Goal: Information Seeking & Learning: Learn about a topic

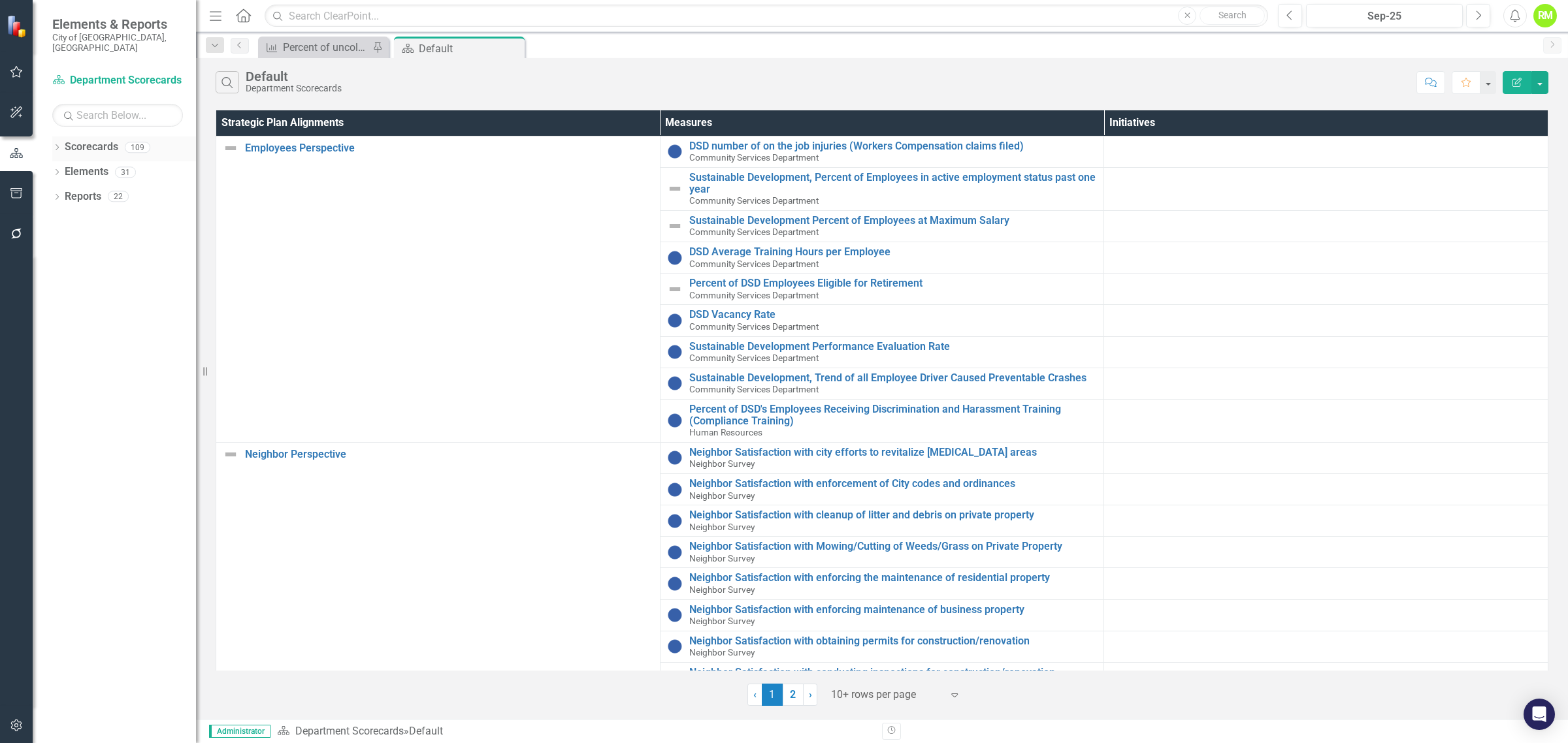
click at [59, 145] on icon "Dropdown" at bounding box center [57, 148] width 9 height 7
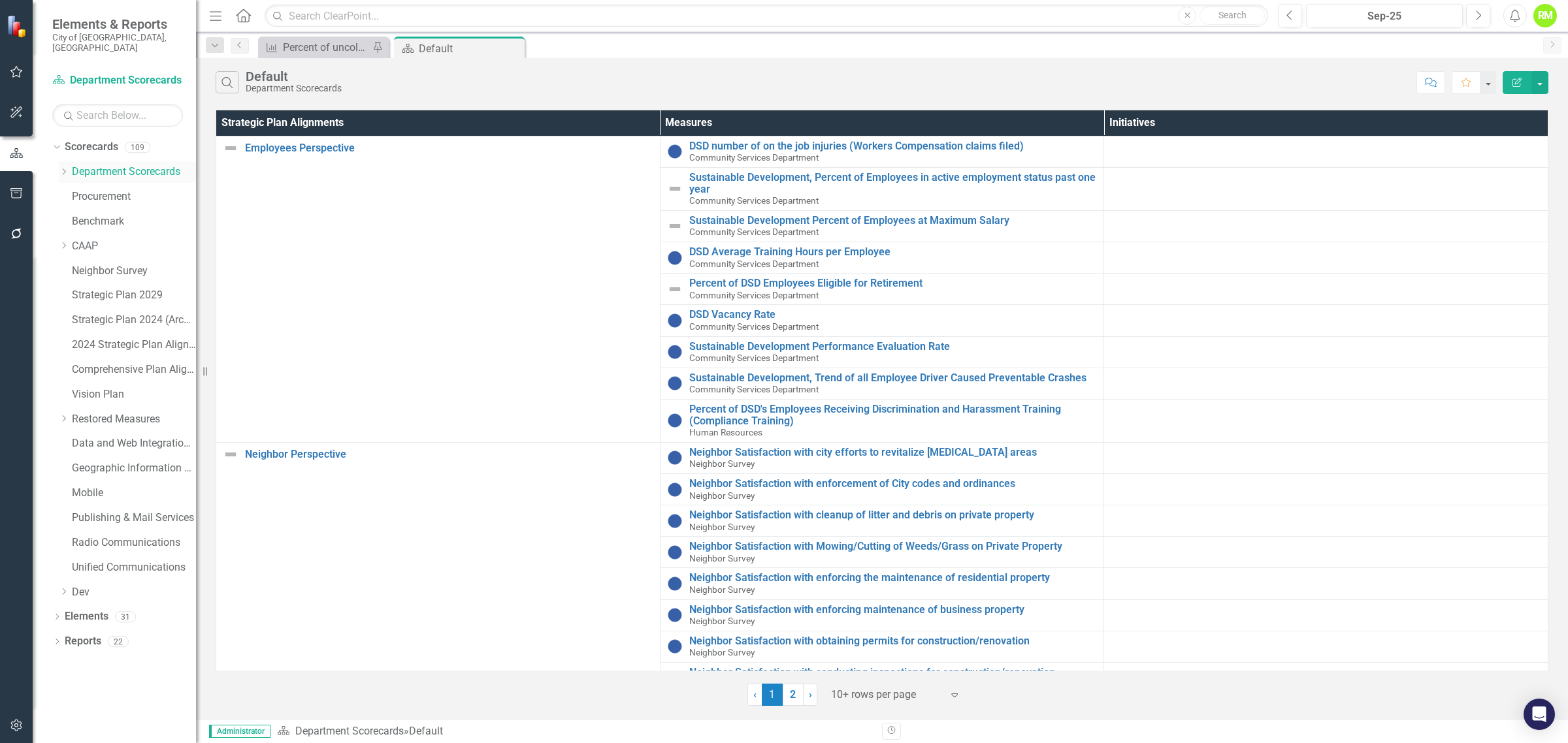
click at [64, 168] on icon "Dropdown" at bounding box center [63, 172] width 10 height 8
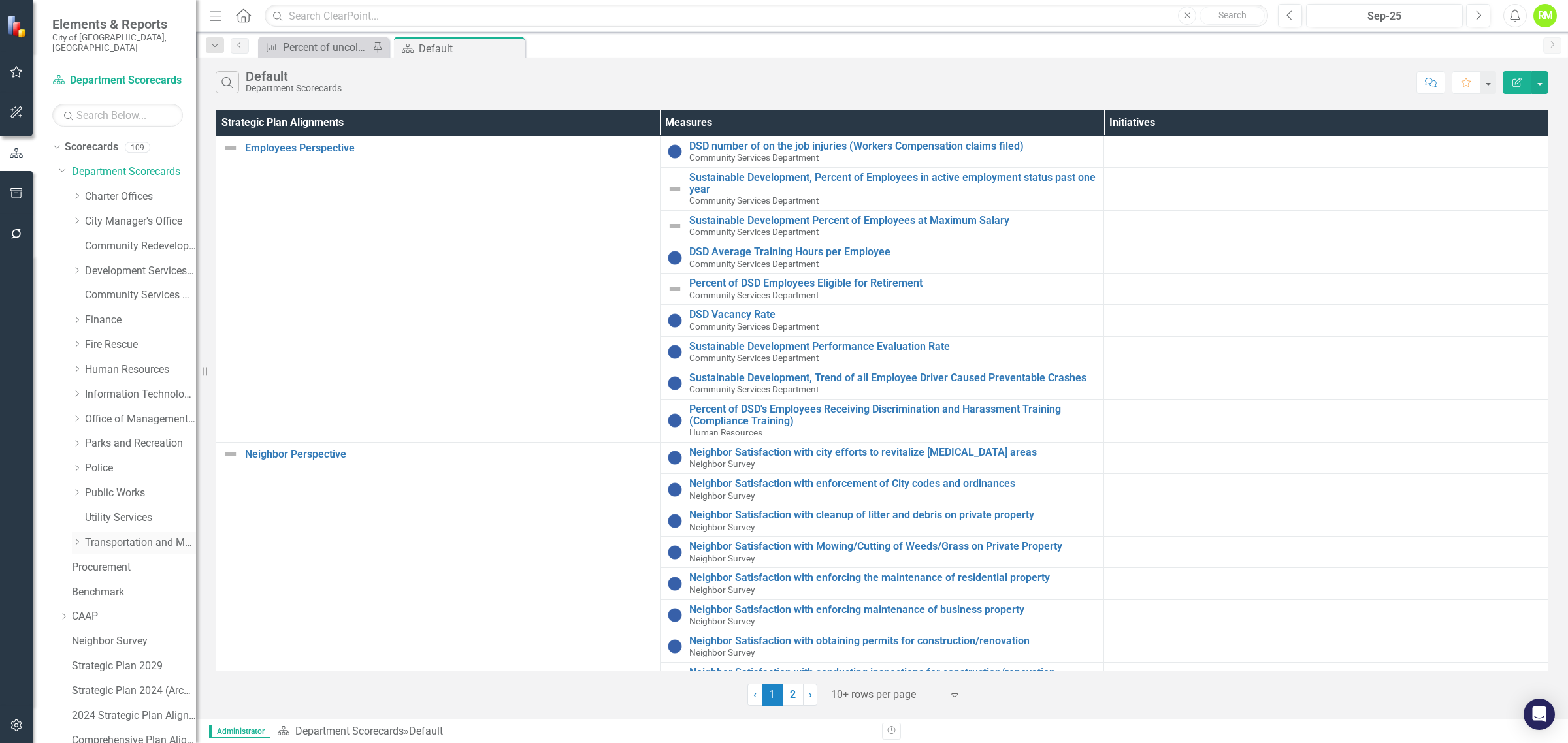
click at [128, 535] on link "Transportation and Mobility" at bounding box center [140, 543] width 111 height 15
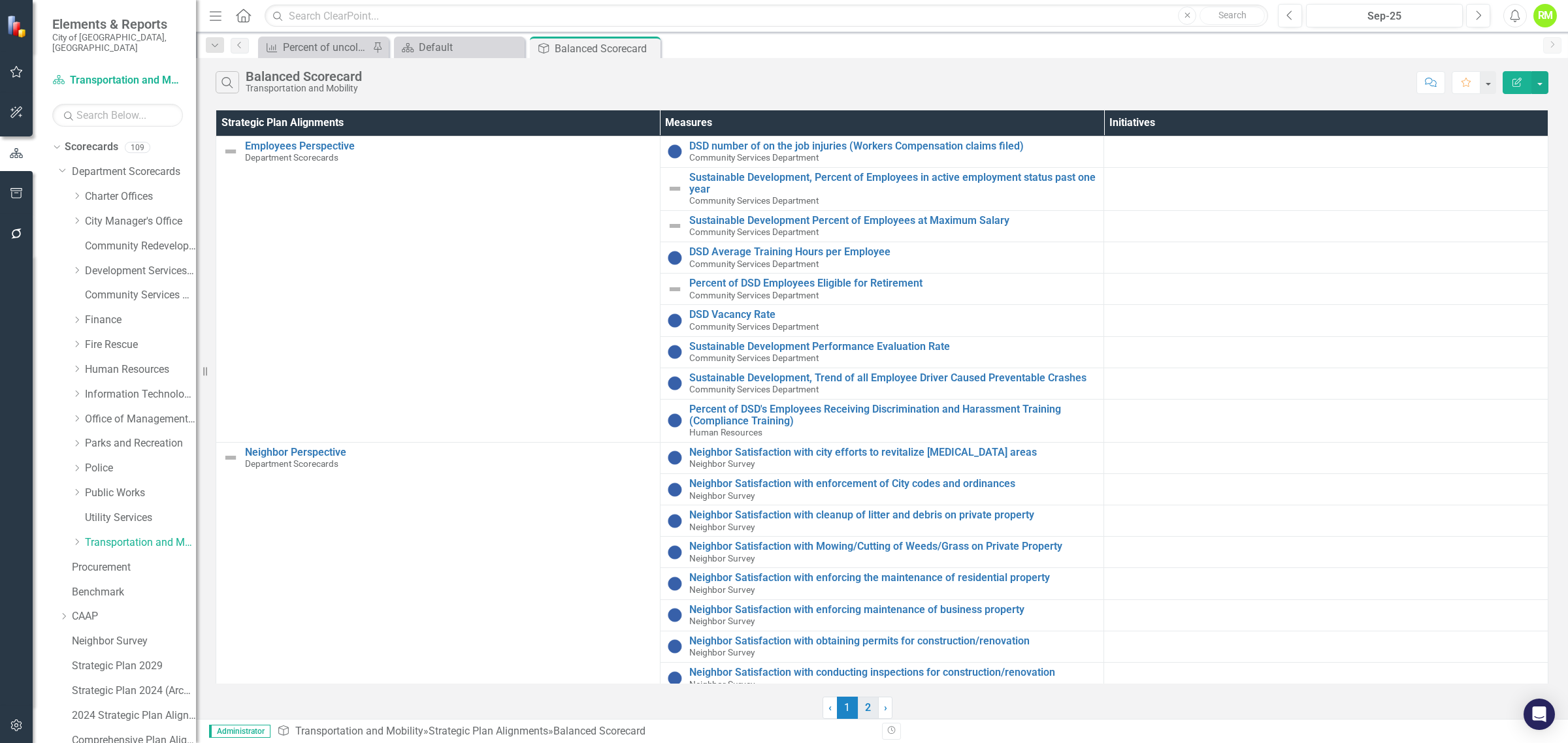
click at [866, 707] on div "‹ Previous 1 (current) 2 › Next" at bounding box center [882, 708] width 119 height 22
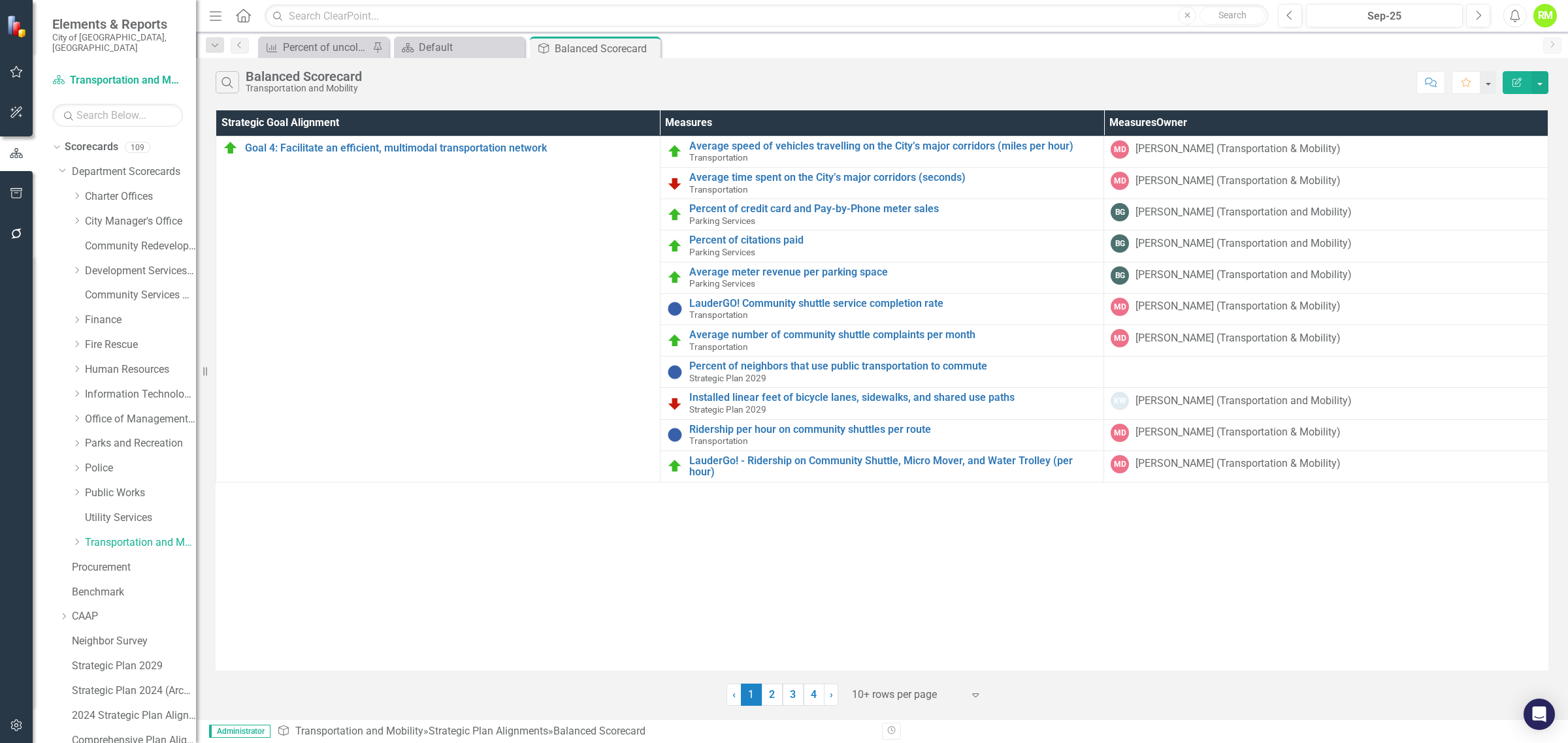
click at [892, 697] on div at bounding box center [907, 695] width 111 height 18
click at [878, 674] on div "Display All Rows" at bounding box center [920, 674] width 123 height 15
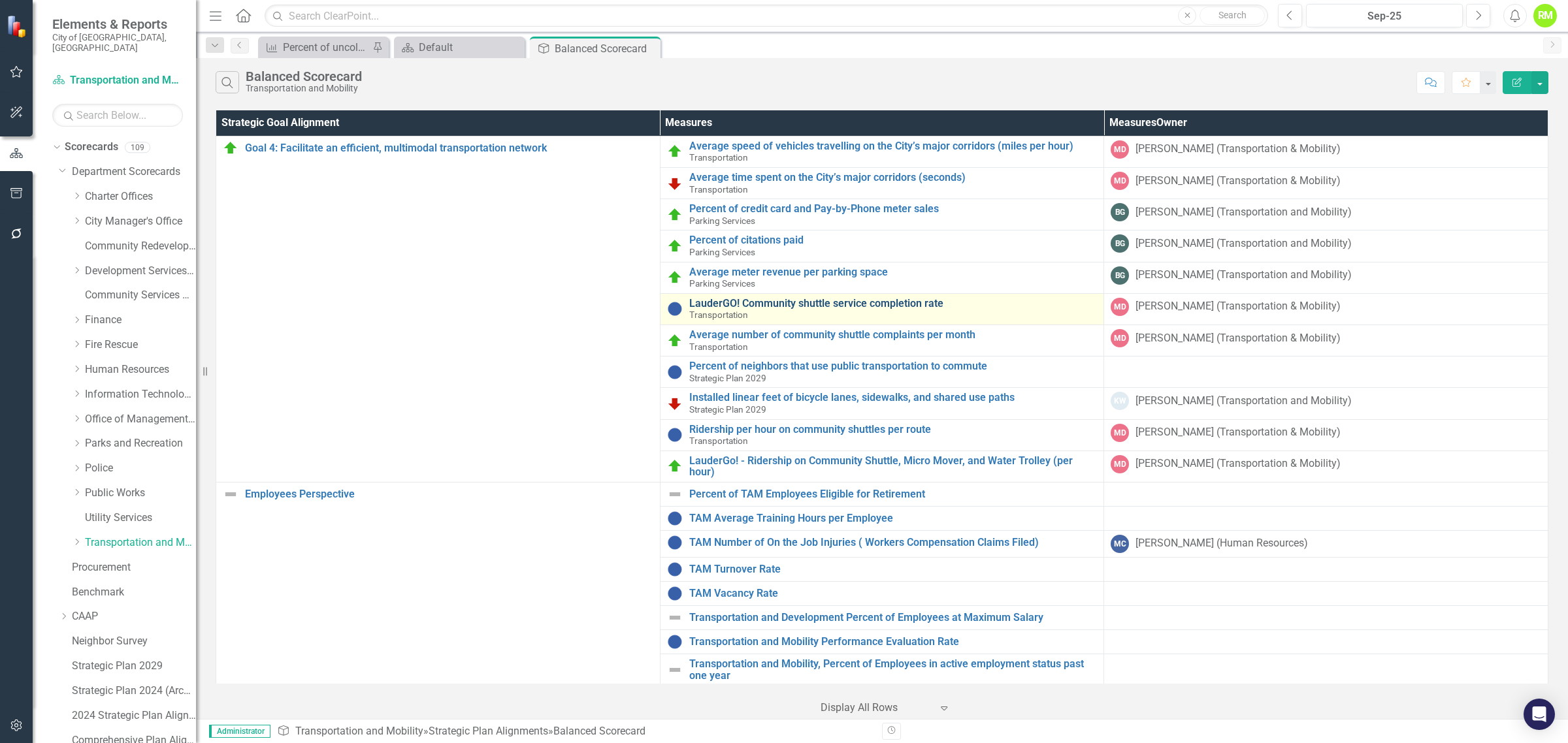
click at [822, 302] on link "LauderGO! Community shuttle service completion rate" at bounding box center [893, 303] width 408 height 12
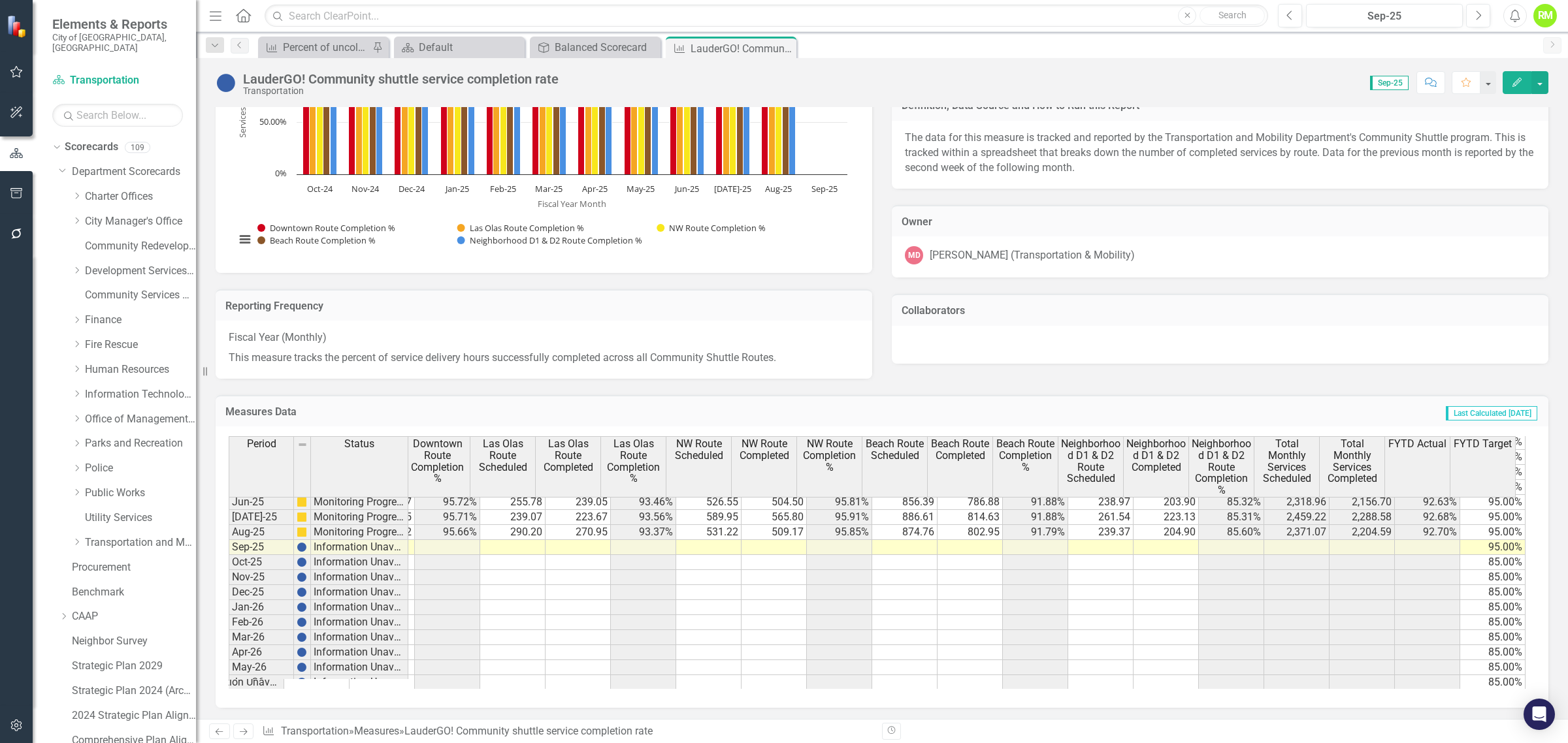
scroll to position [817, 0]
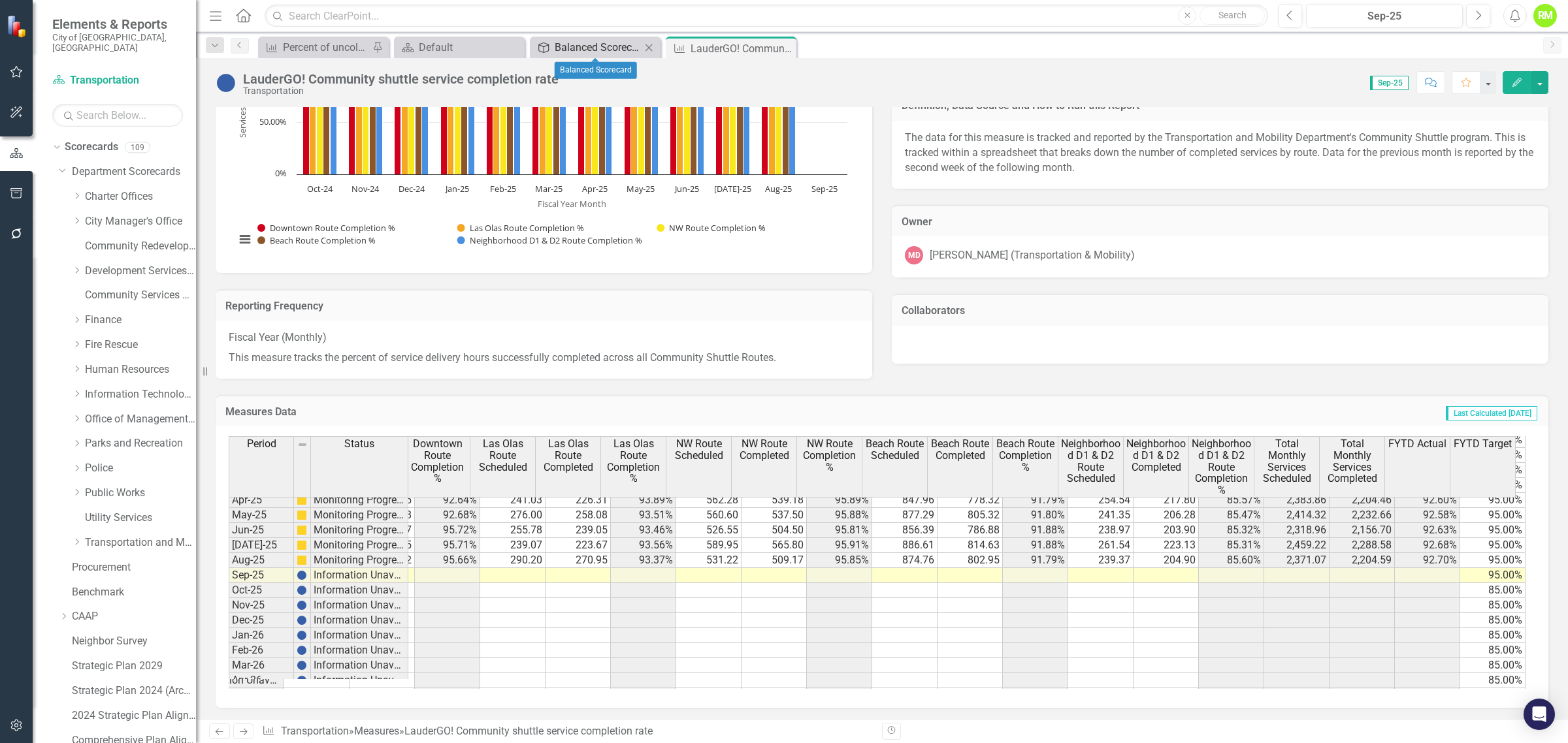
click at [602, 47] on div "Balanced Scorecard" at bounding box center [598, 48] width 87 height 16
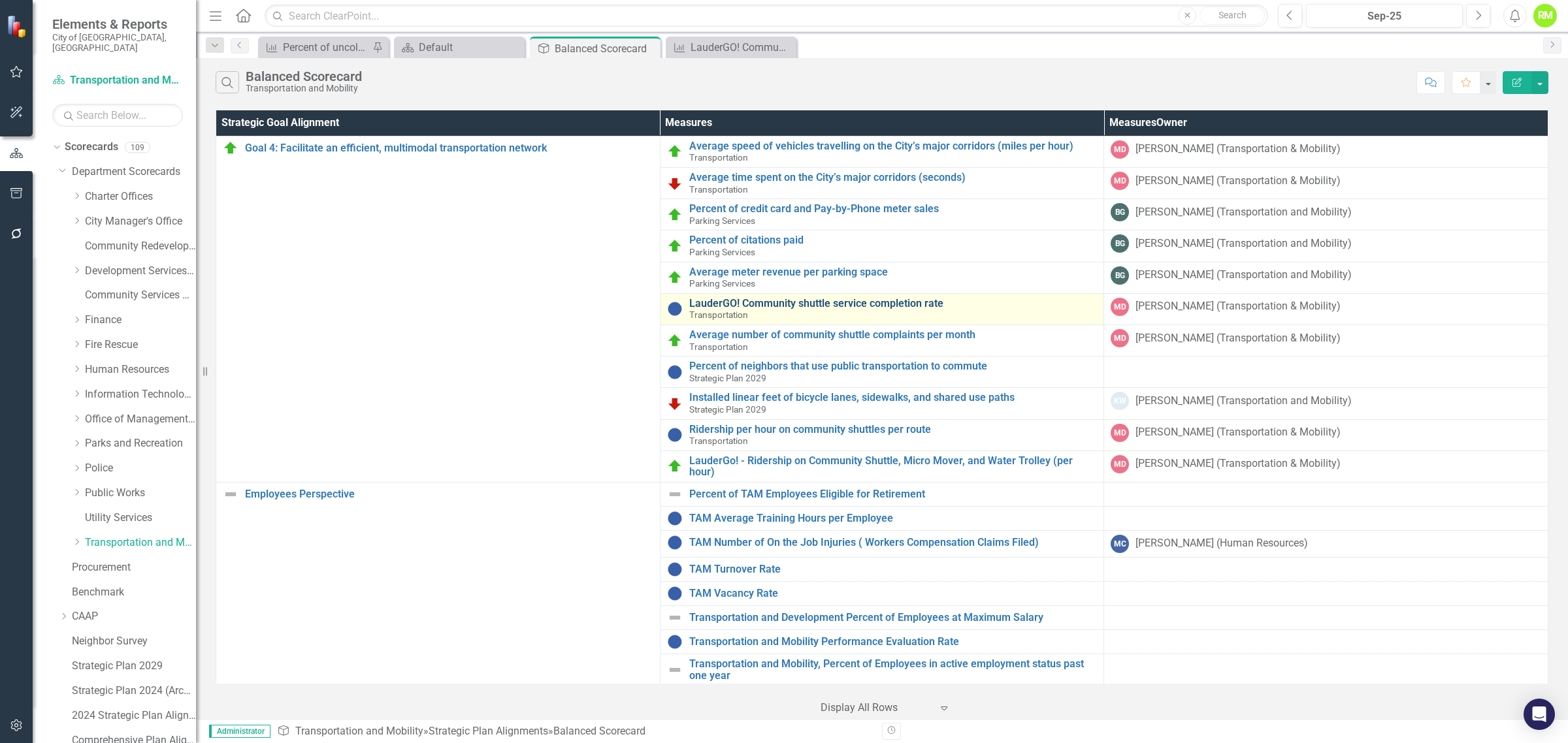
click at [887, 305] on link "LauderGO! Community shuttle service completion rate" at bounding box center [893, 303] width 408 height 12
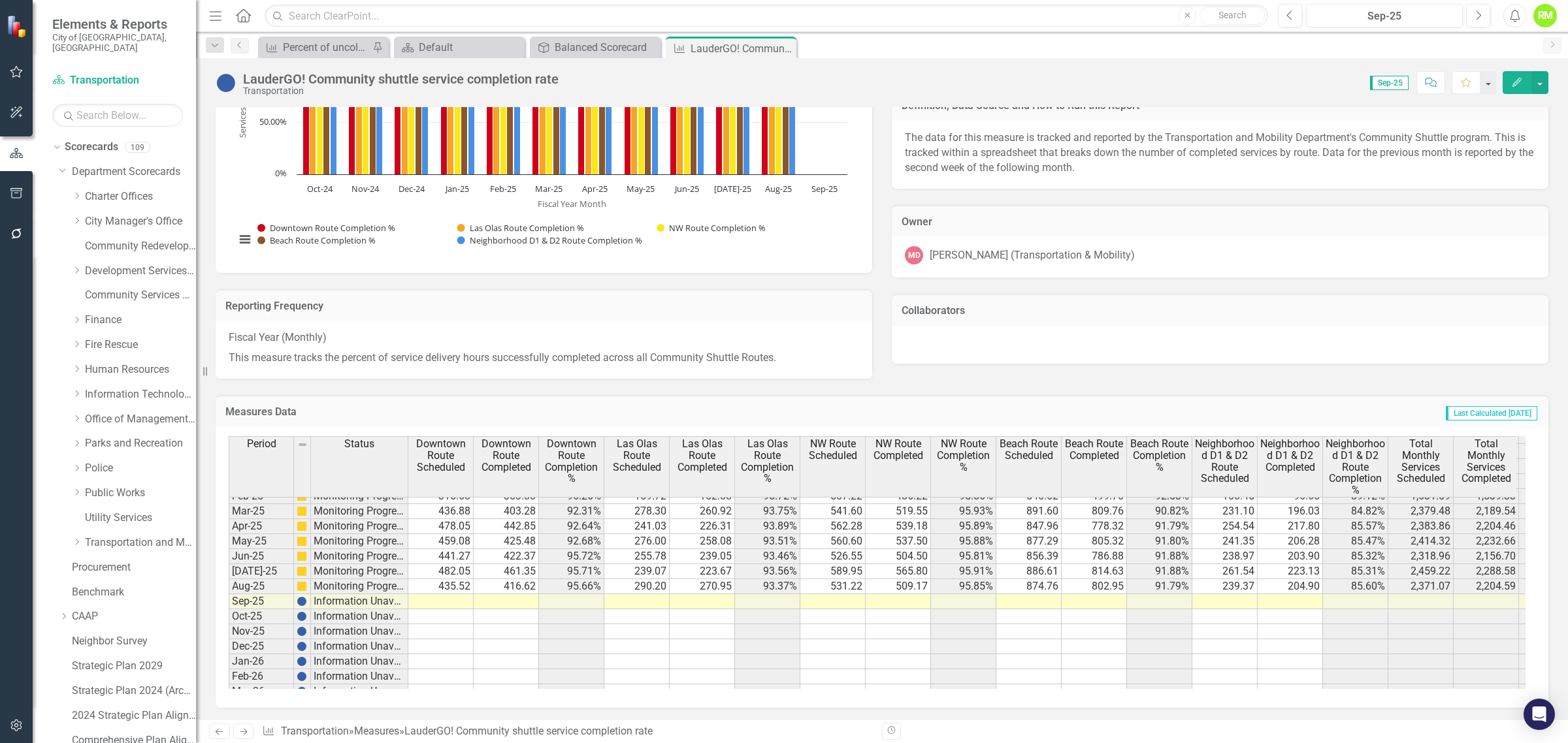
scroll to position [817, 0]
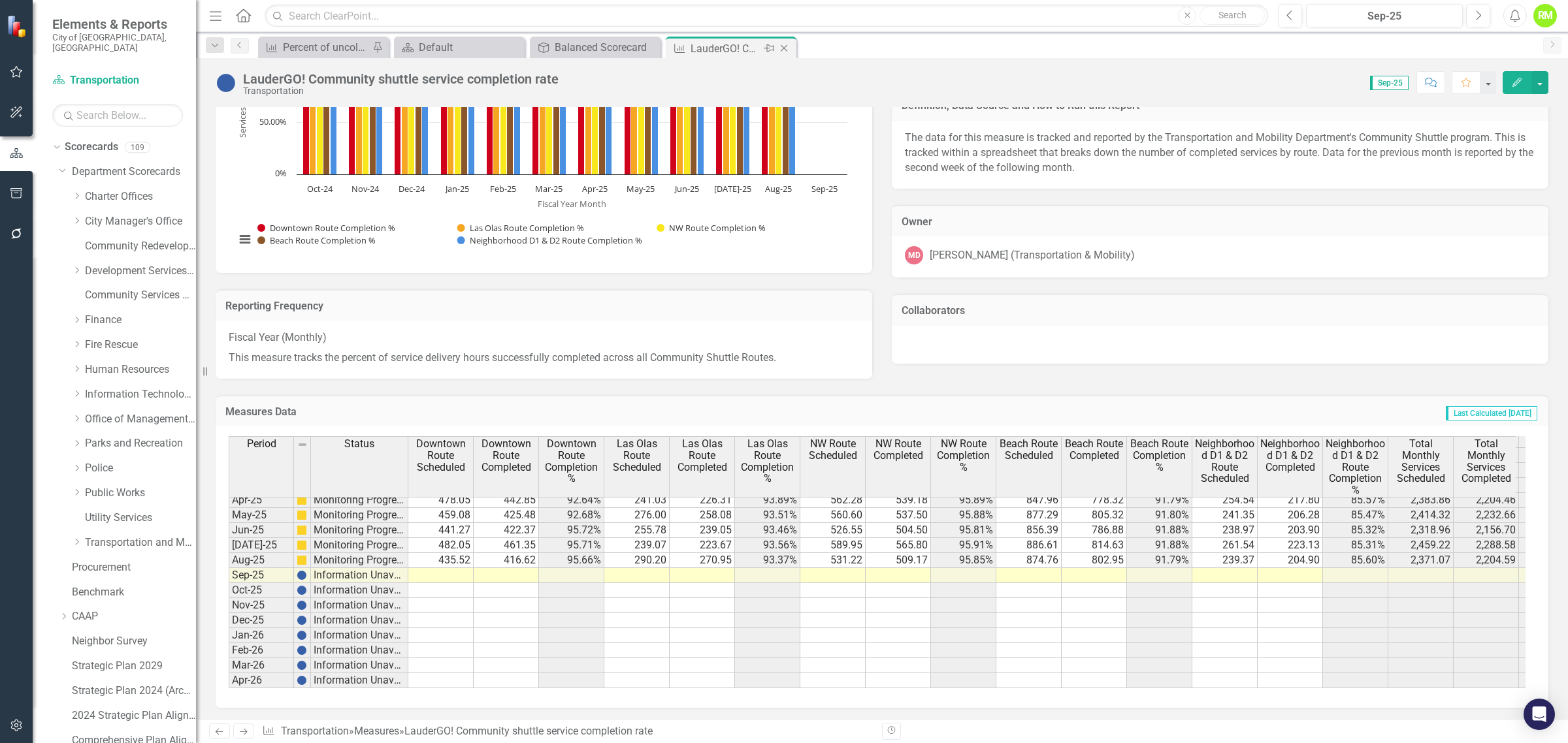
click at [783, 47] on icon at bounding box center [784, 48] width 7 height 7
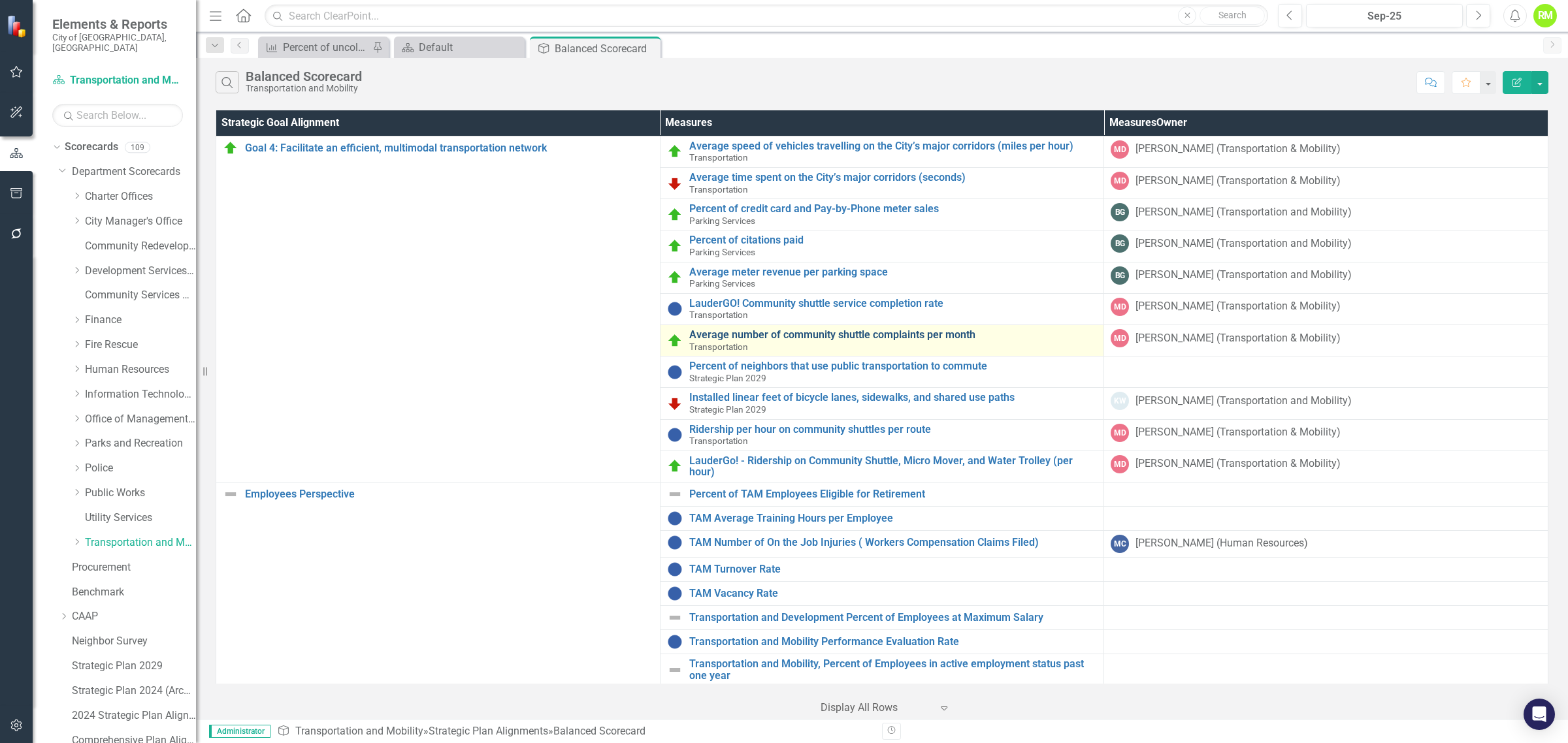
click at [844, 337] on link "Average number of community shuttle complaints per month" at bounding box center [893, 334] width 408 height 12
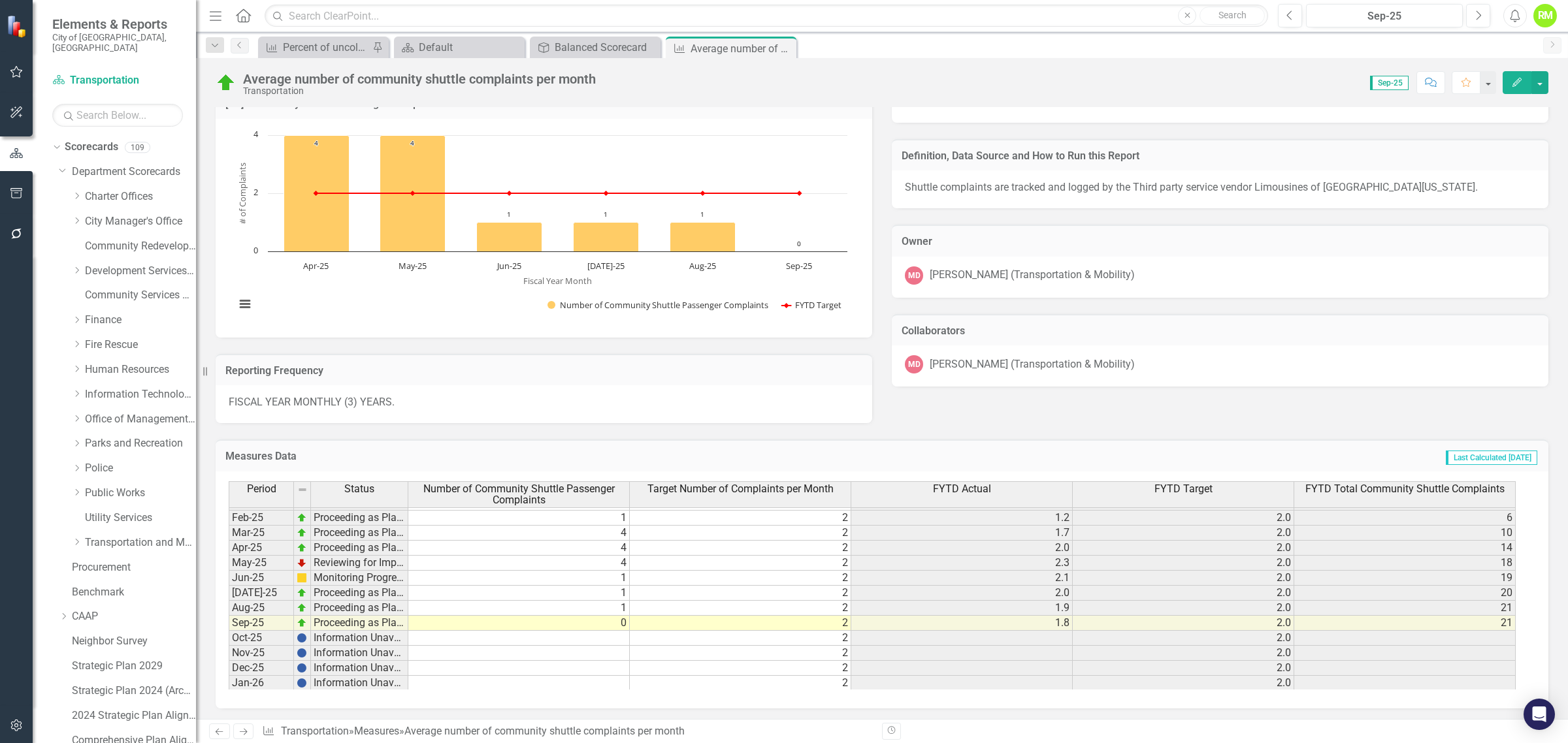
scroll to position [377, 0]
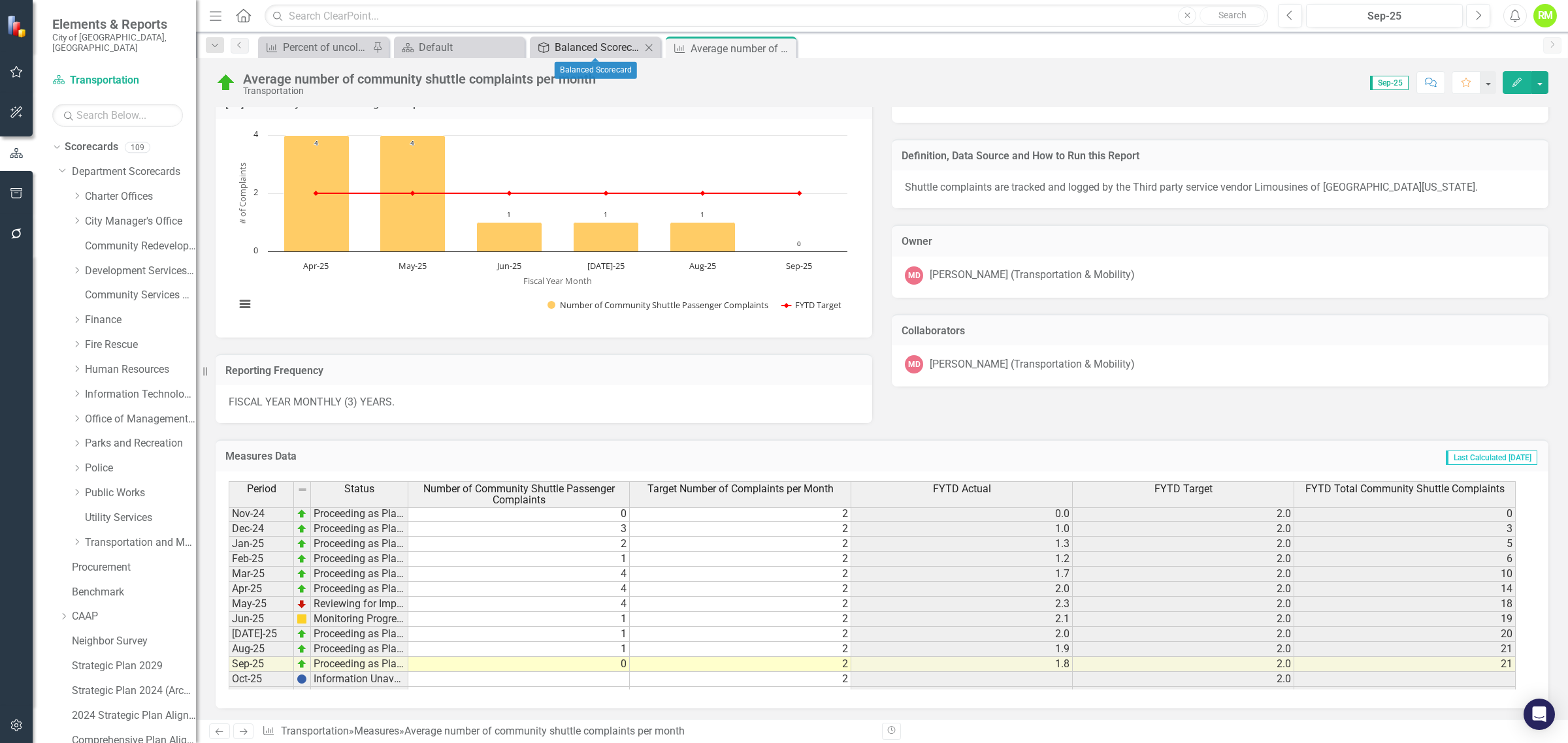
click at [577, 47] on div "Balanced Scorecard" at bounding box center [598, 48] width 87 height 16
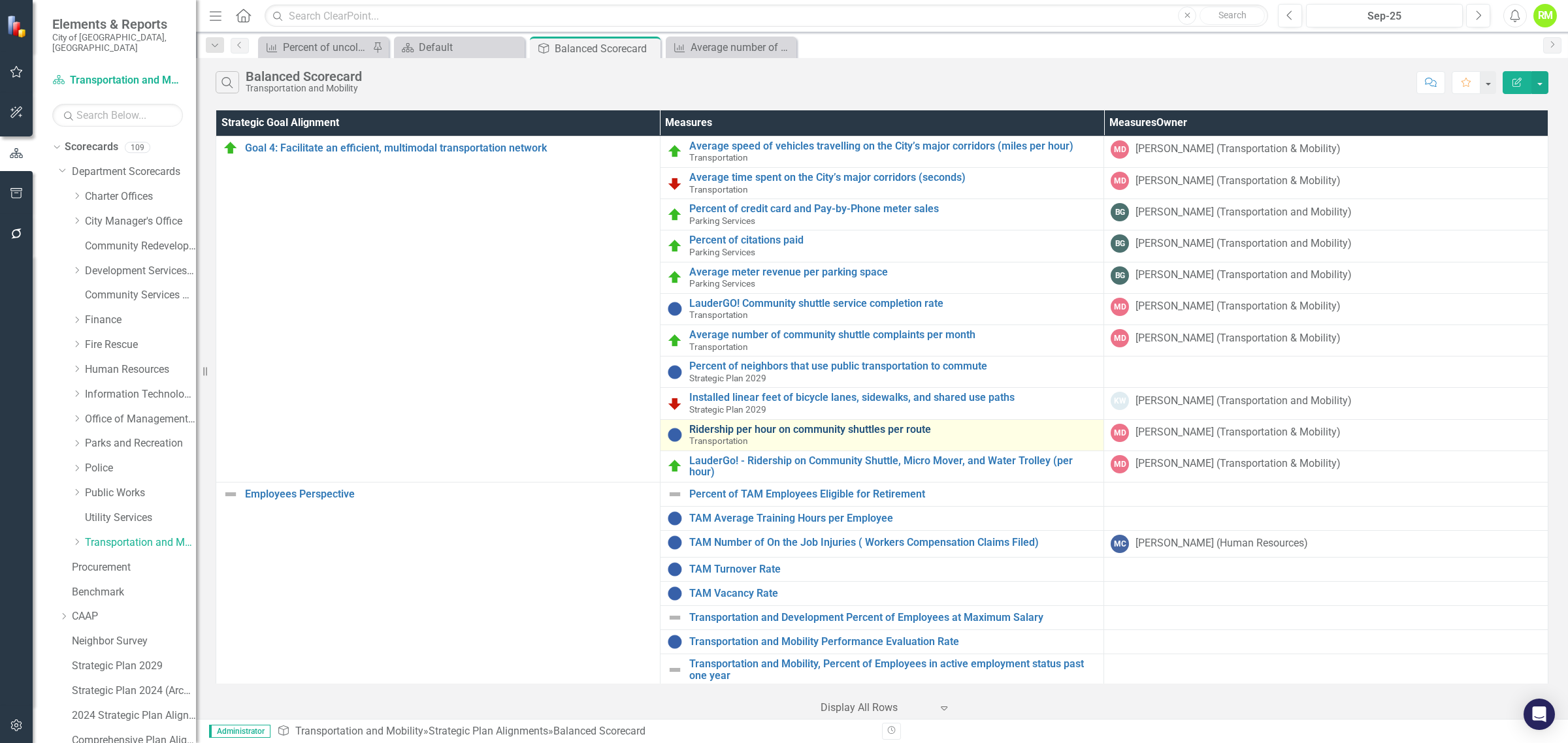
click at [815, 433] on link "Ridership per hour on community shuttles per route" at bounding box center [893, 429] width 408 height 12
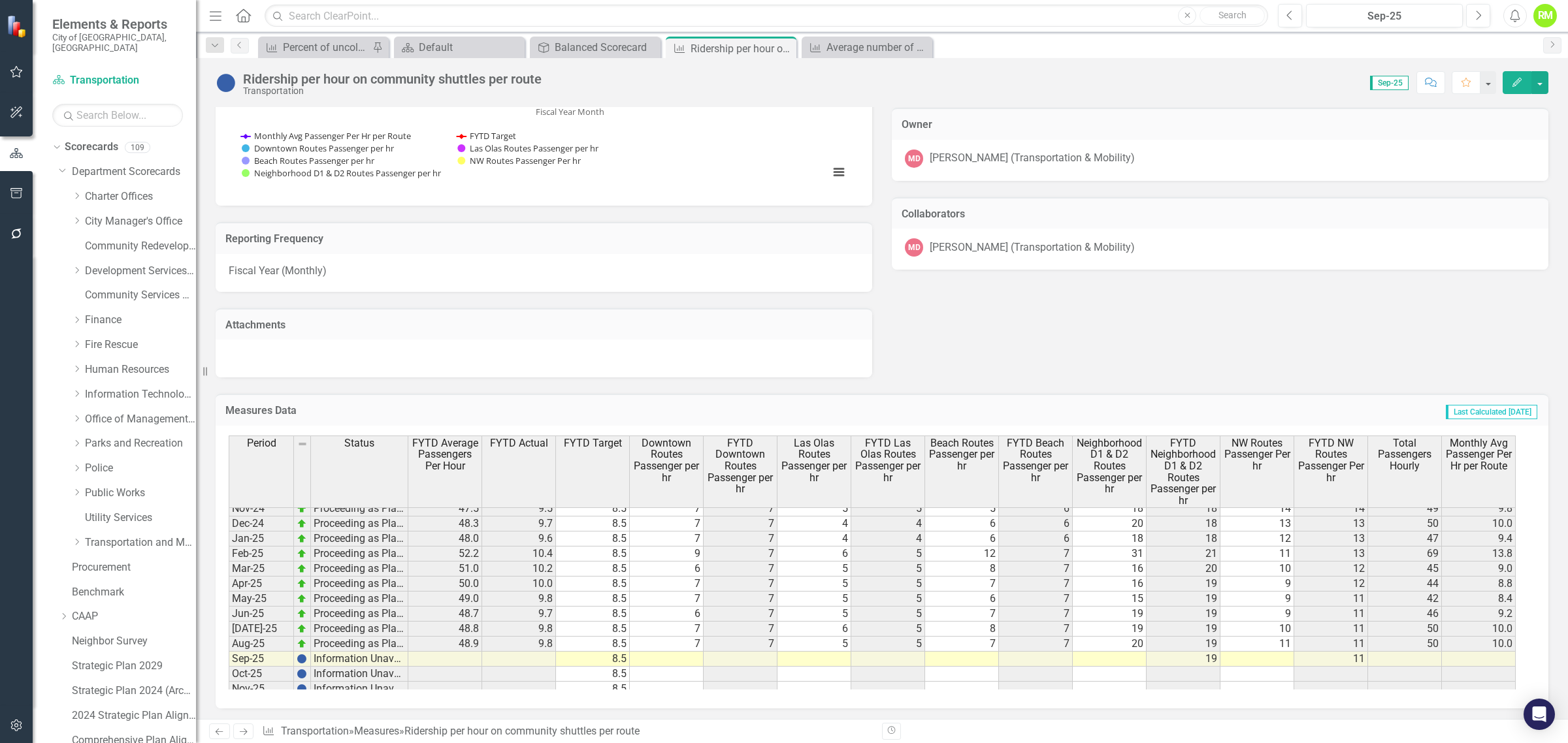
scroll to position [301, 0]
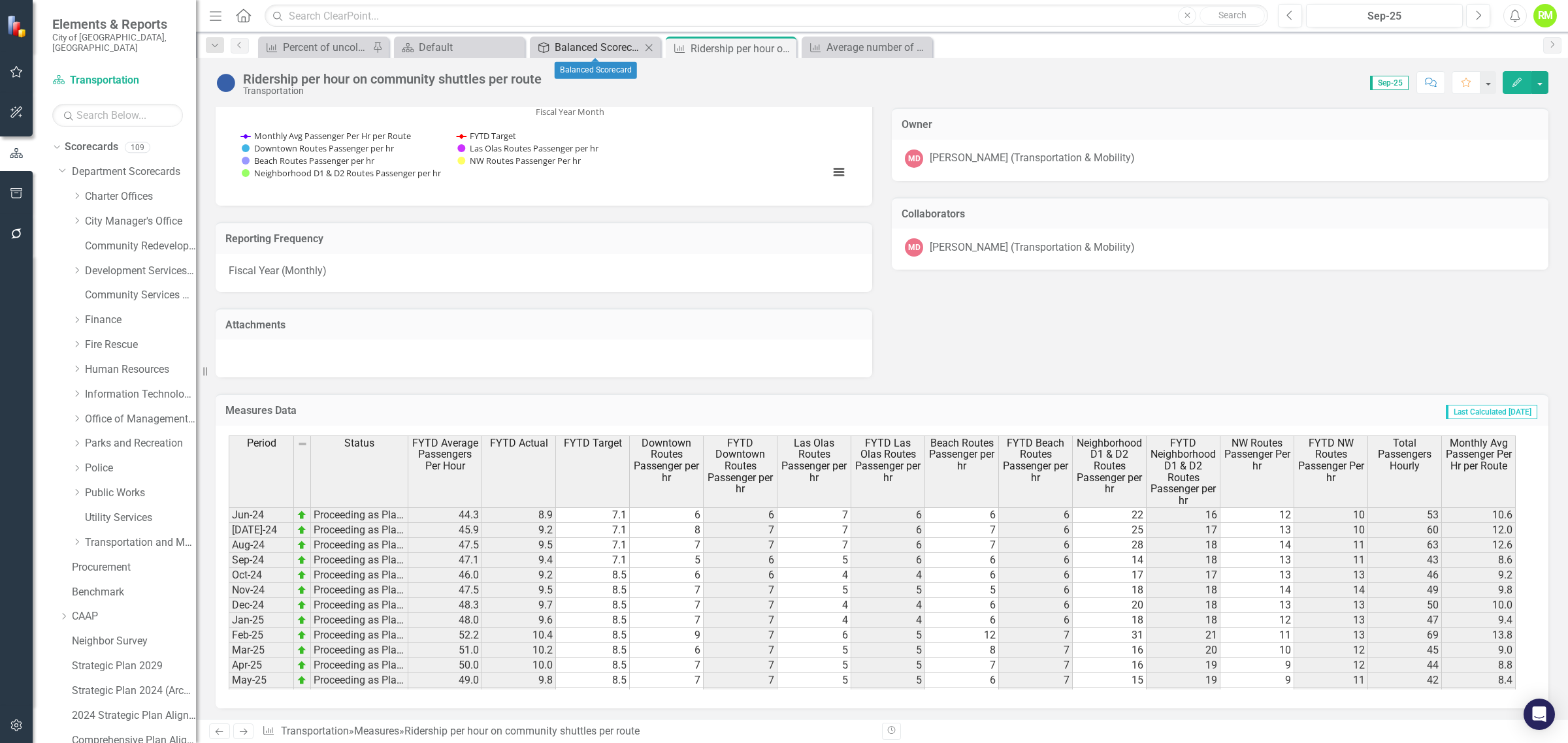
click at [572, 43] on div "Balanced Scorecard" at bounding box center [598, 48] width 87 height 16
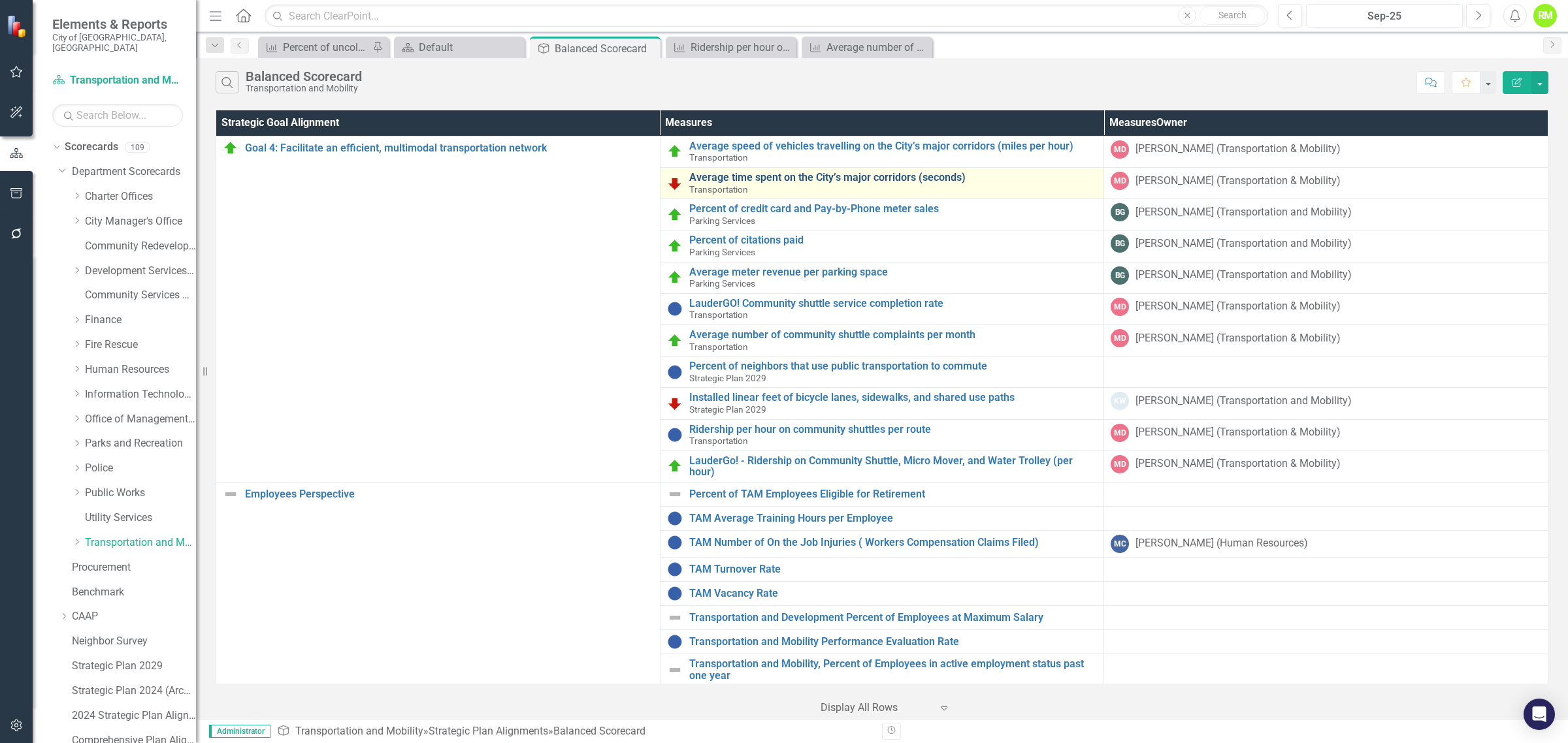
click at [840, 178] on link "Average time spent on the City’s major corridors (seconds)" at bounding box center [893, 177] width 408 height 12
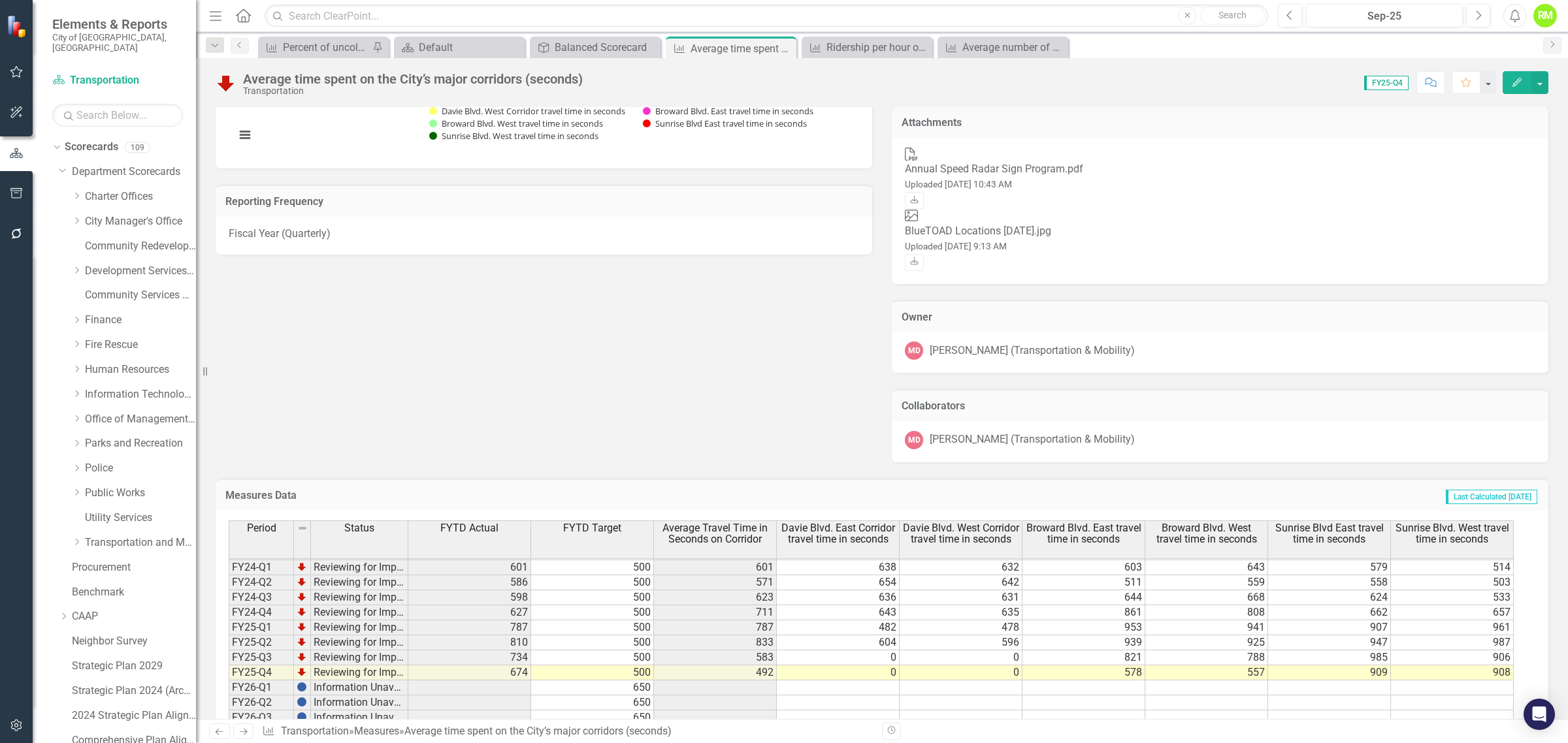
scroll to position [244, 0]
click at [604, 46] on div "Balanced Scorecard" at bounding box center [598, 48] width 87 height 16
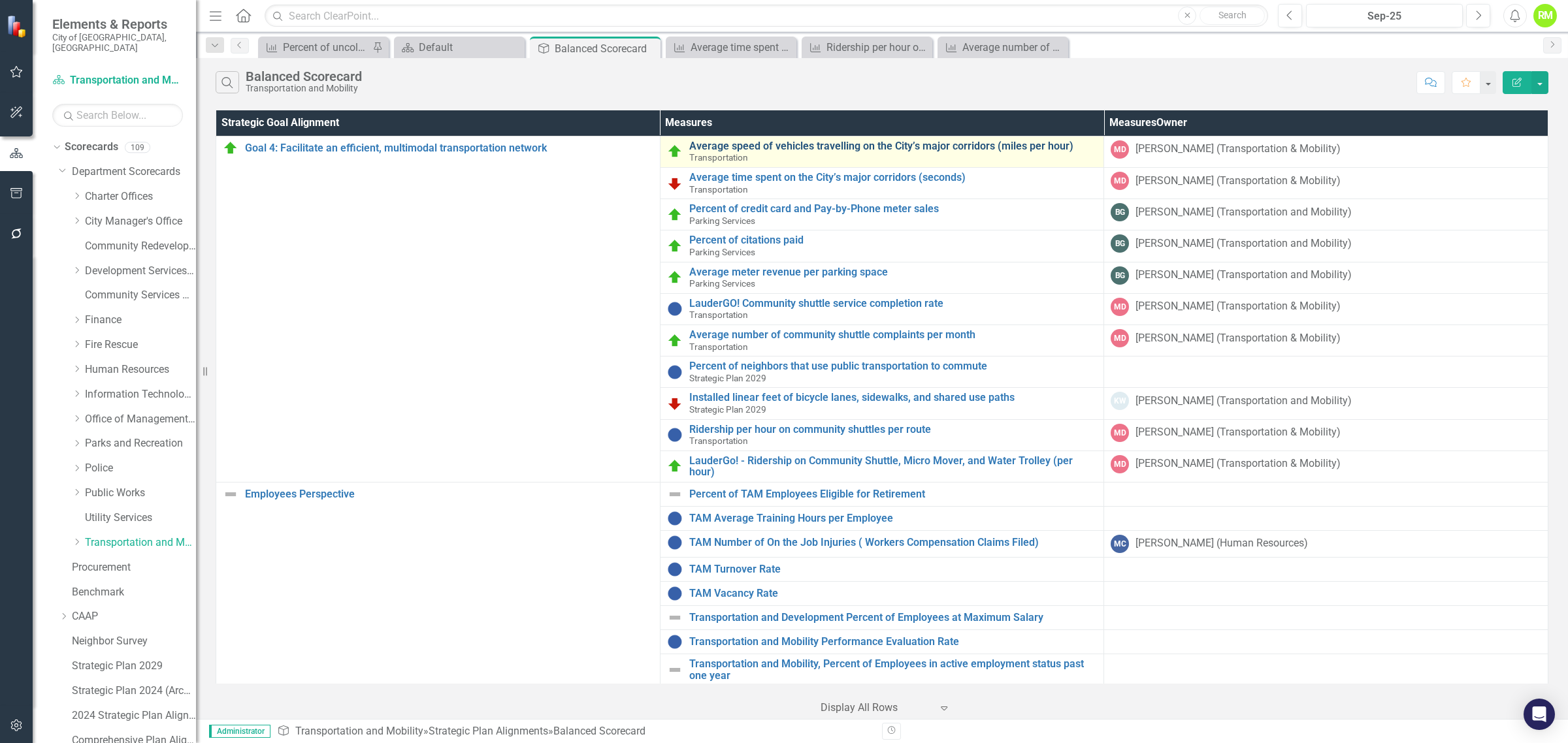
click at [844, 144] on link "Average speed of vehicles travelling on the City’s major corridors (miles per h…" at bounding box center [893, 146] width 408 height 12
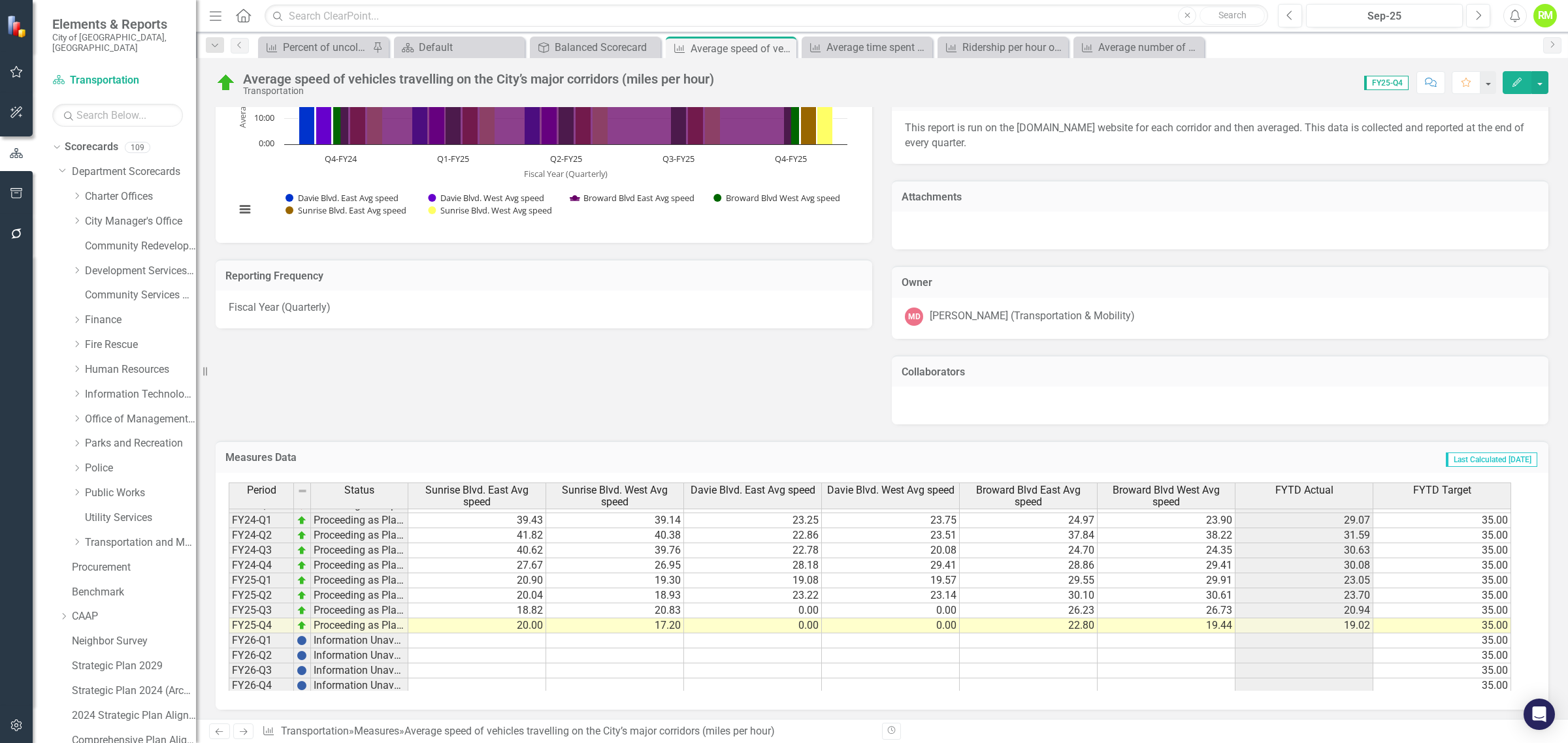
scroll to position [244, 0]
click at [600, 46] on div "Balanced Scorecard" at bounding box center [598, 48] width 87 height 16
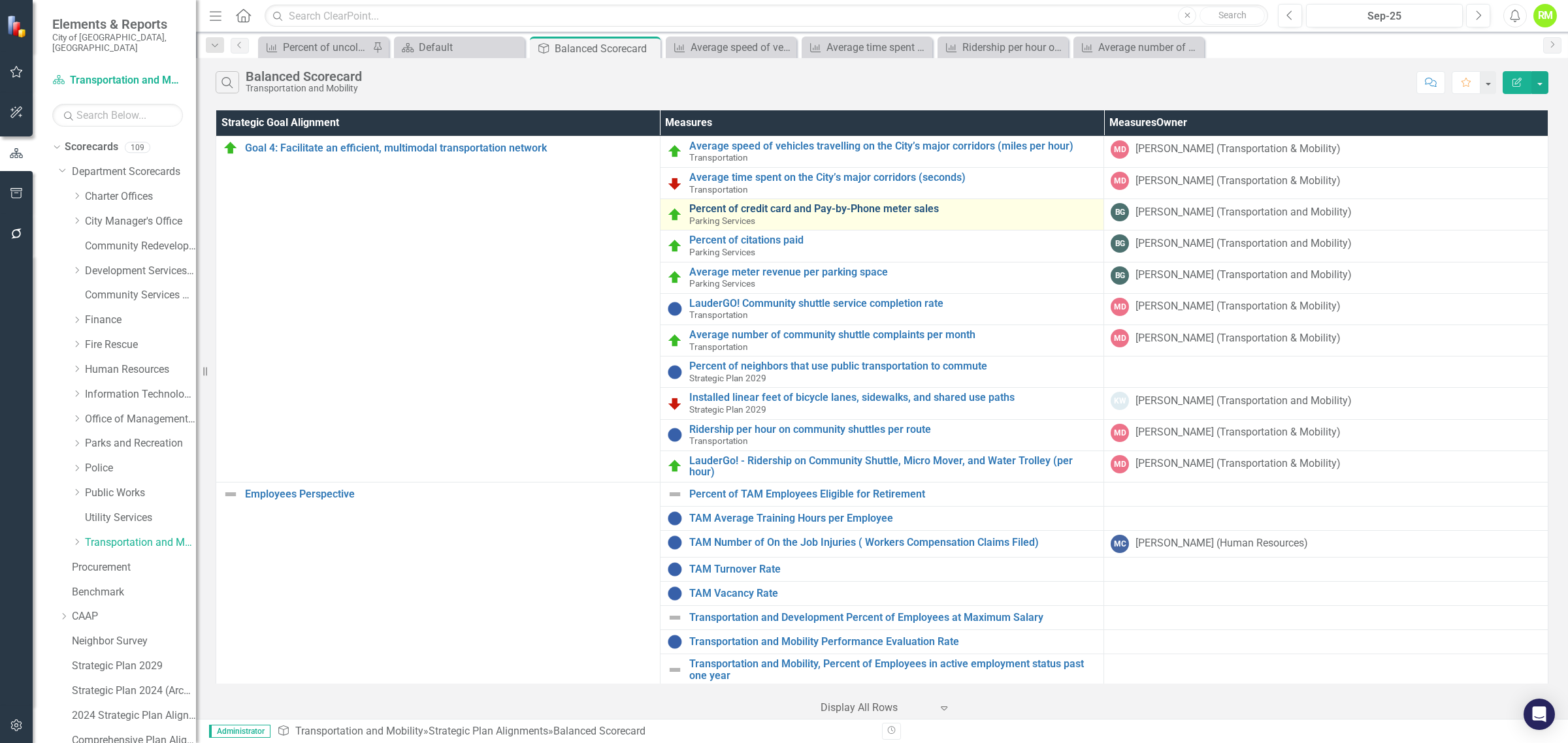
click at [803, 207] on link "Percent of credit card and Pay-by-Phone meter sales" at bounding box center [893, 208] width 408 height 12
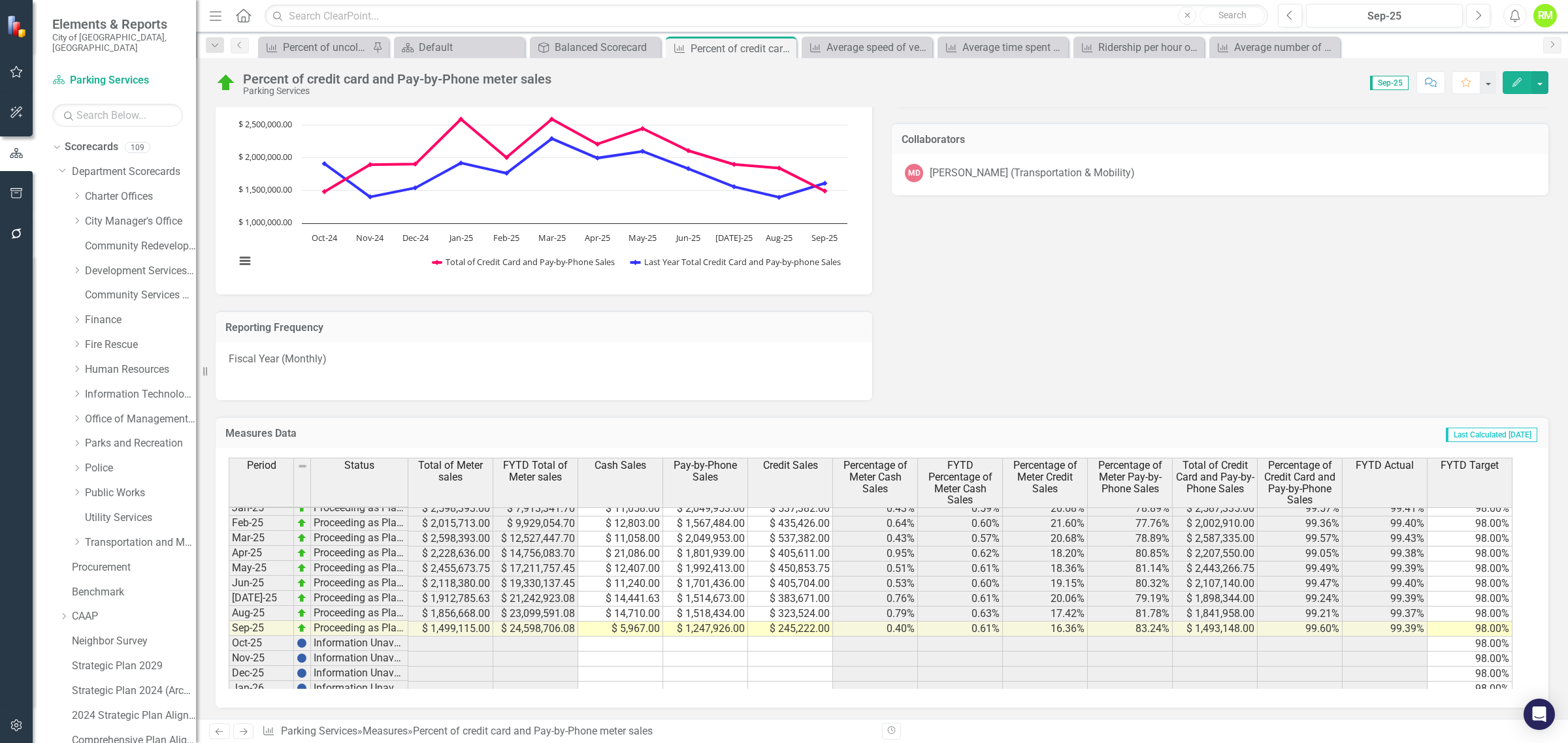
scroll to position [541, 0]
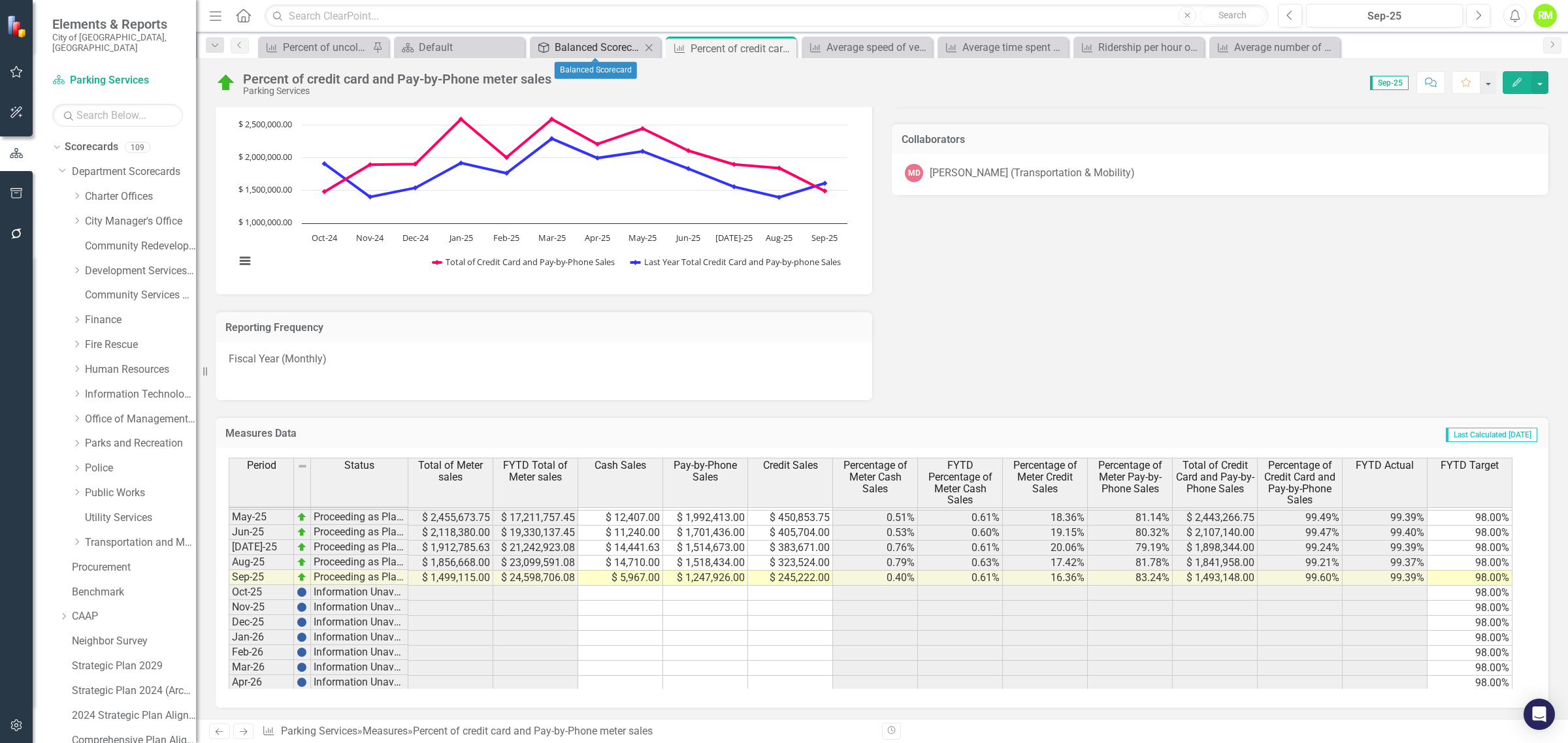
click at [583, 43] on div "Balanced Scorecard" at bounding box center [598, 48] width 87 height 16
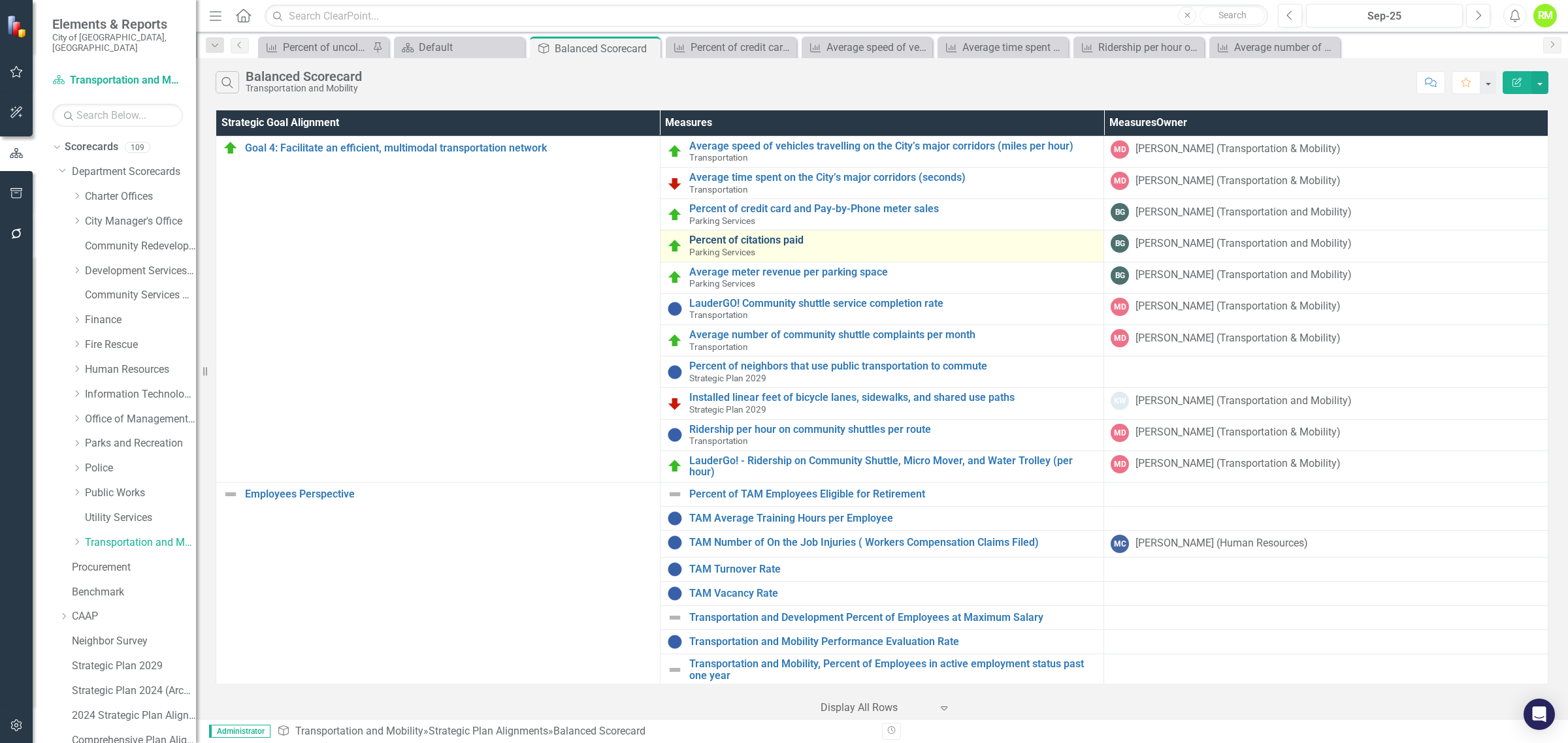
click at [748, 240] on link "Percent of citations paid" at bounding box center [893, 240] width 408 height 12
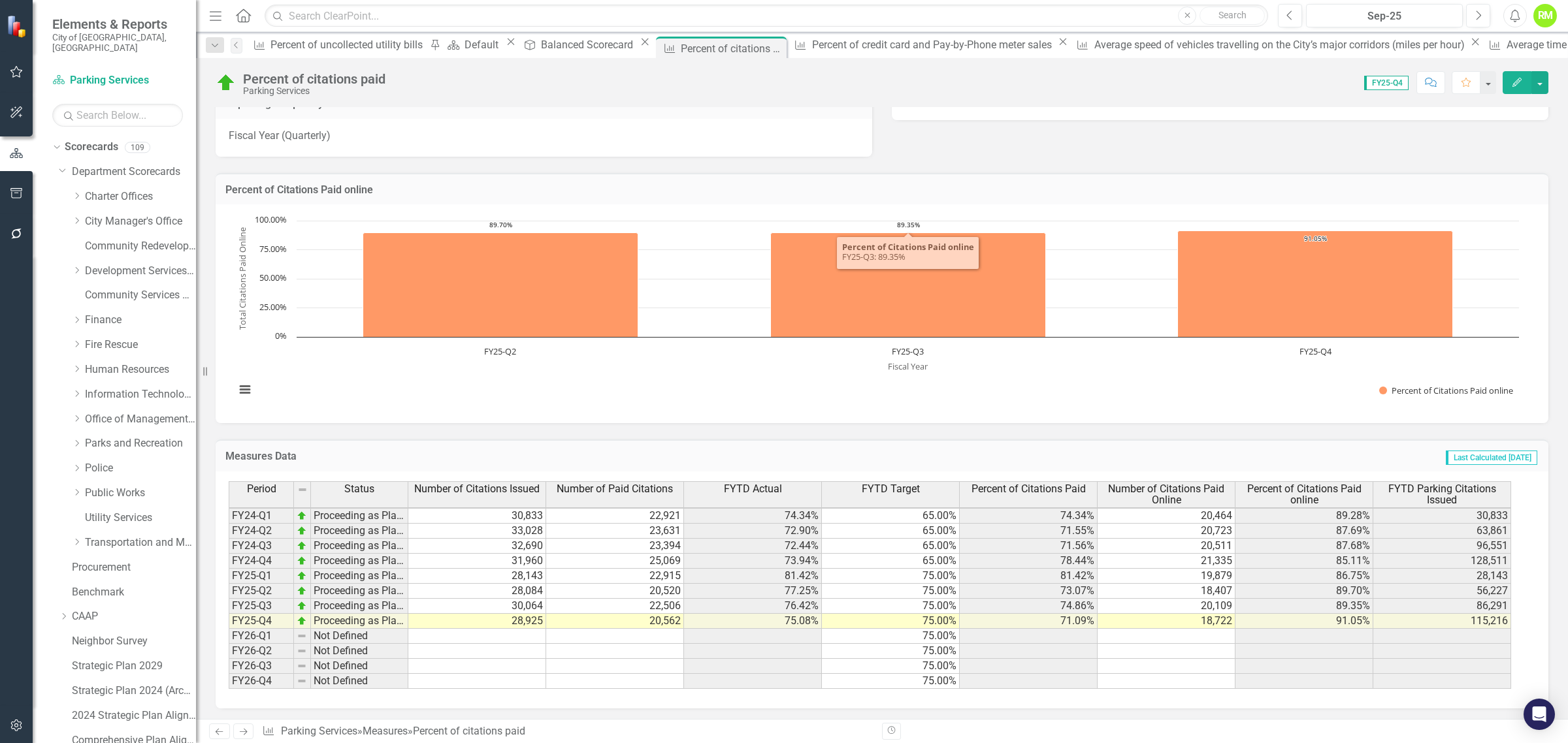
scroll to position [244, 0]
click at [574, 39] on div "Balanced Scorecard" at bounding box center [589, 45] width 96 height 16
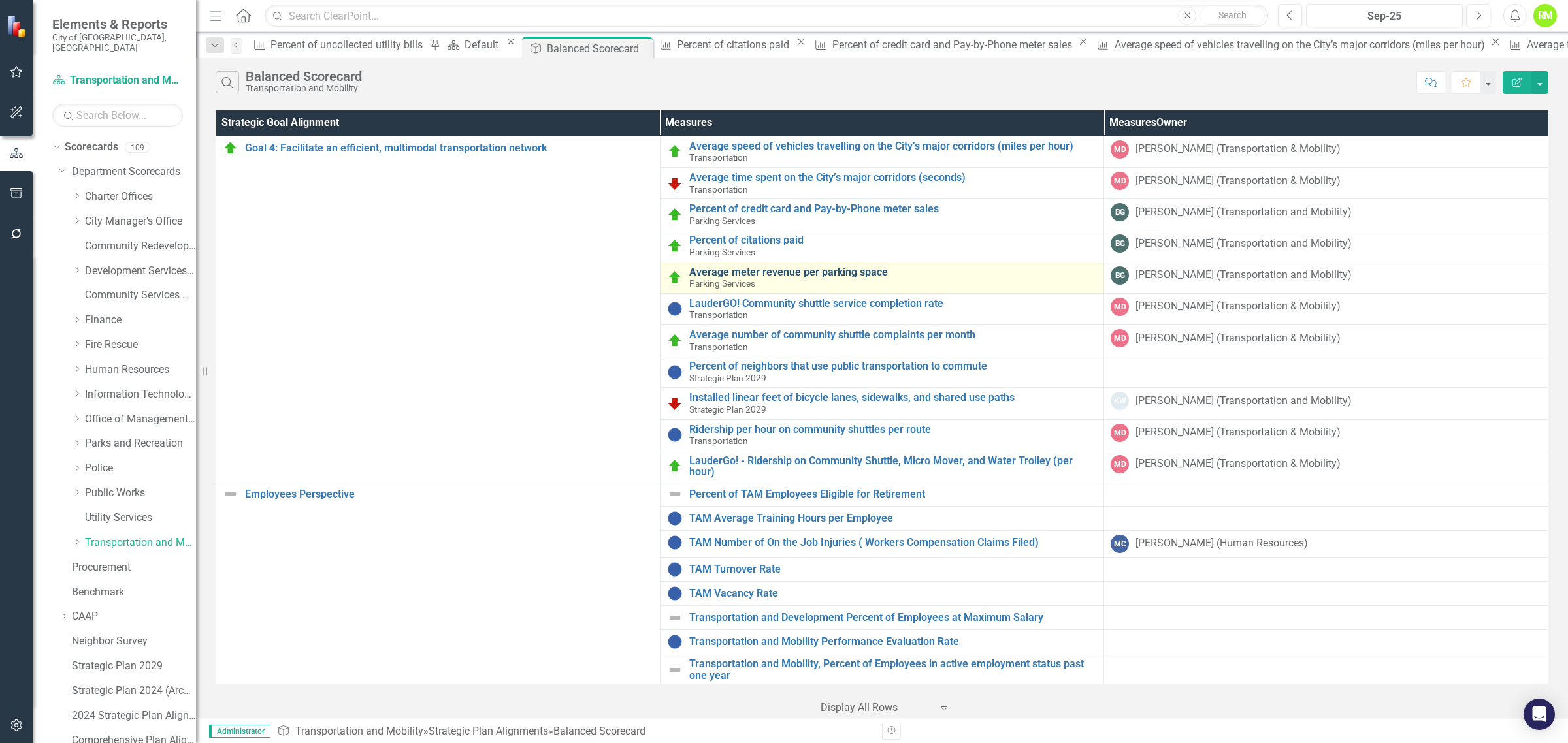
click at [790, 271] on link "Average meter revenue per parking space" at bounding box center [893, 272] width 408 height 12
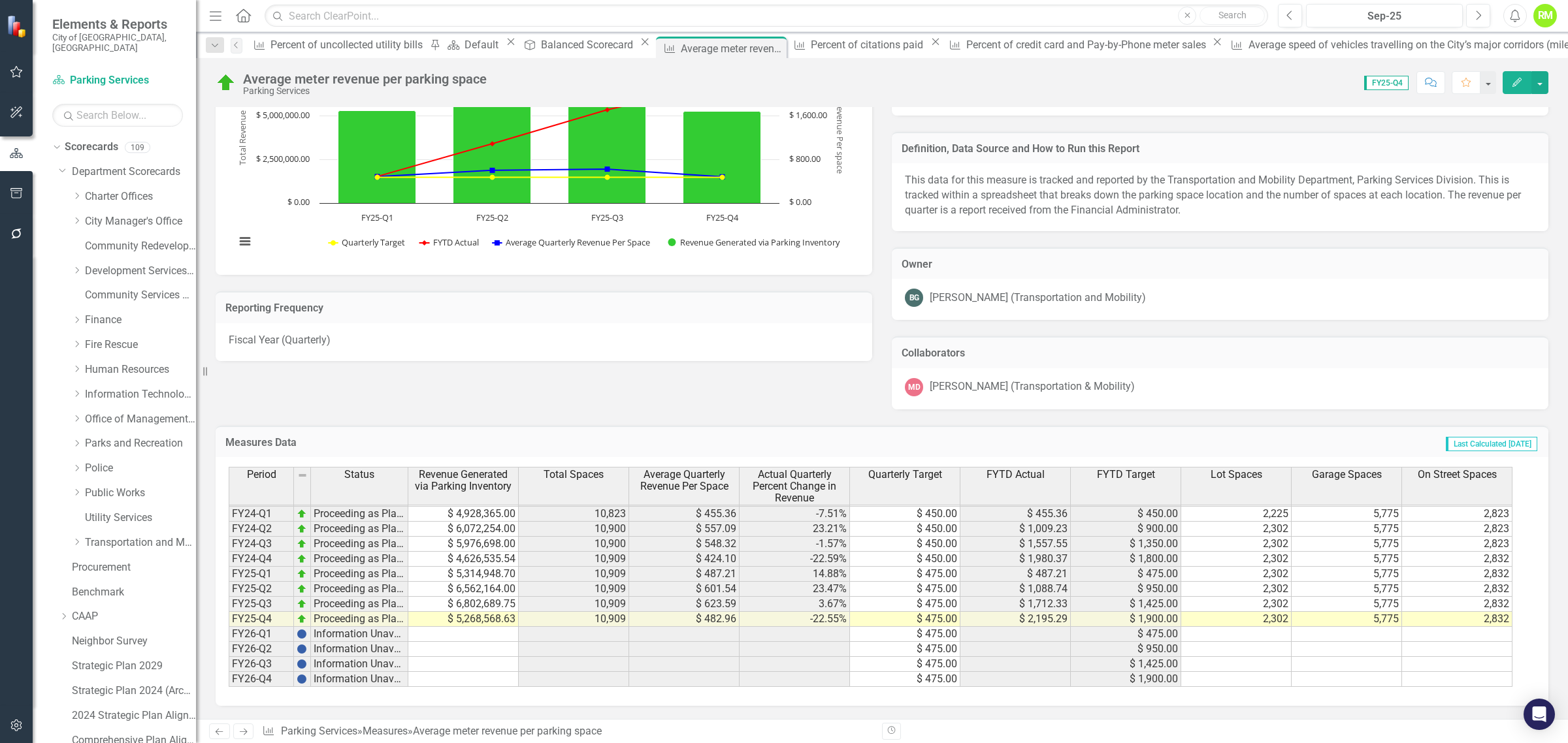
scroll to position [244, 0]
